Goal: Contribute content: Add original content to the website for others to see

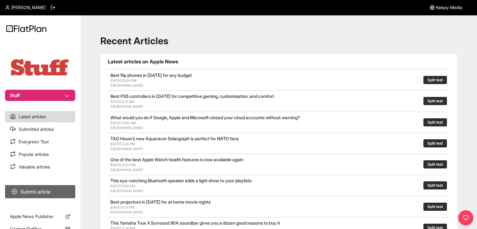
click at [34, 193] on button "Submit article" at bounding box center [40, 191] width 70 height 13
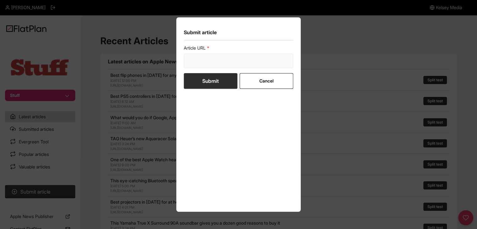
click at [240, 57] on input "url" at bounding box center [239, 61] width 110 height 14
paste input "[URL][DOMAIN_NAME]"
type input "[URL][DOMAIN_NAME]"
click at [227, 78] on button "Submit" at bounding box center [211, 81] width 54 height 16
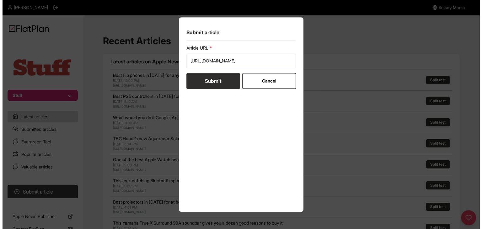
scroll to position [0, 0]
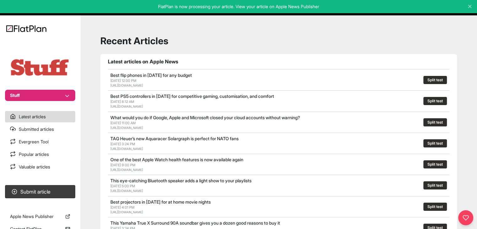
drag, startPoint x: 56, startPoint y: 87, endPoint x: 55, endPoint y: 94, distance: 7.1
click at [56, 88] on section "Stuff" at bounding box center [40, 70] width 80 height 61
click at [54, 96] on button "Stuff" at bounding box center [40, 95] width 70 height 11
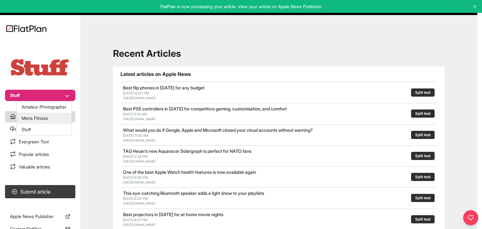
click at [52, 114] on button "Mens Fitness" at bounding box center [44, 118] width 55 height 11
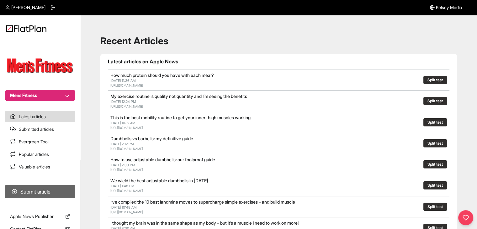
click at [43, 196] on button "Submit article" at bounding box center [40, 191] width 70 height 13
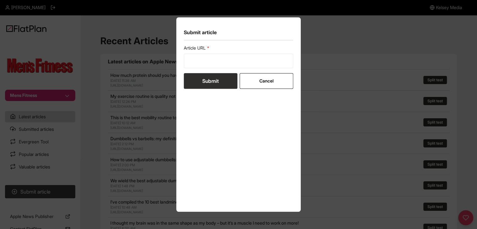
click at [249, 72] on form "Article URL Submit Cancel" at bounding box center [239, 67] width 110 height 44
drag, startPoint x: 244, startPoint y: 64, endPoint x: 233, endPoint y: 71, distance: 13.0
click at [243, 64] on input "url" at bounding box center [239, 61] width 110 height 14
paste input "https://mensfitness.co.uk/features/lose-belly-fat/"
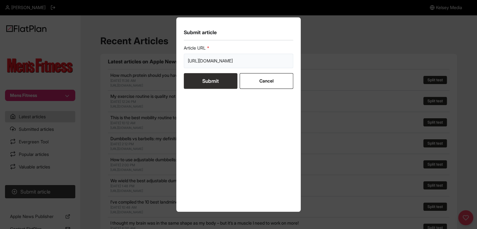
type input "https://mensfitness.co.uk/features/lose-belly-fat/"
click at [225, 79] on button "Submit" at bounding box center [211, 81] width 54 height 16
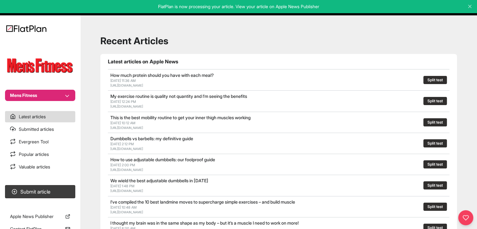
click at [51, 93] on button "Mens Fitness" at bounding box center [40, 95] width 70 height 11
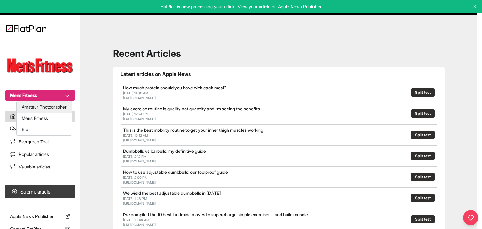
click at [47, 107] on button "Amateur Photographer" at bounding box center [44, 106] width 55 height 11
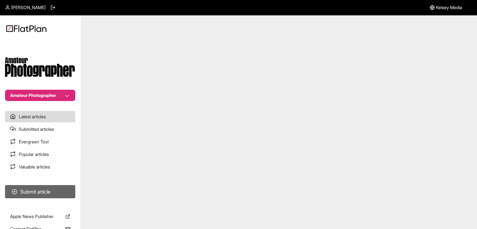
click at [57, 186] on button "Submit article" at bounding box center [40, 191] width 70 height 13
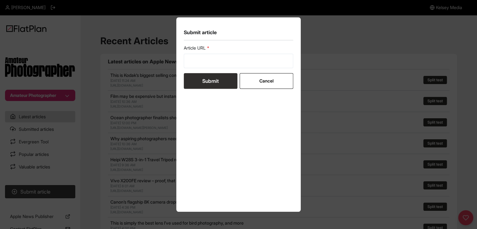
click at [216, 71] on form "Article URL Submit Cancel" at bounding box center [239, 67] width 110 height 44
click at [213, 62] on input "url" at bounding box center [239, 61] width 110 height 14
paste input "https://amateurphotographer.com/buying-advice/best-iphone-for-photography/"
type input "https://amateurphotographer.com/buying-advice/best-iphone-for-photography/"
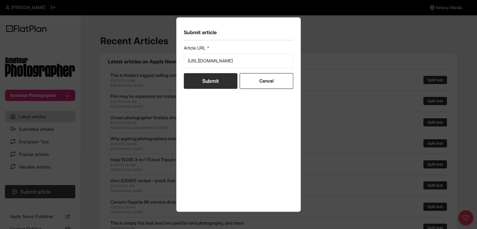
click at [213, 80] on button "Submit" at bounding box center [211, 81] width 54 height 16
